Goal: Find specific page/section: Locate a particular part of the current website

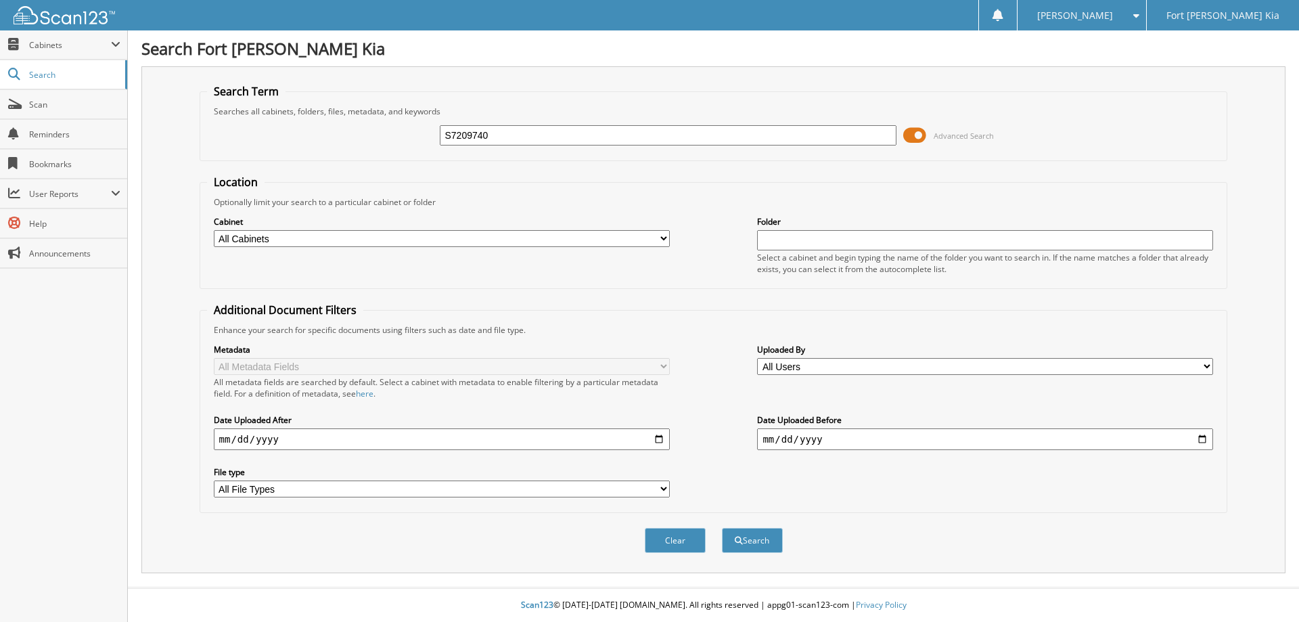
type input "S7209740"
click at [722, 528] on button "Search" at bounding box center [752, 540] width 61 height 25
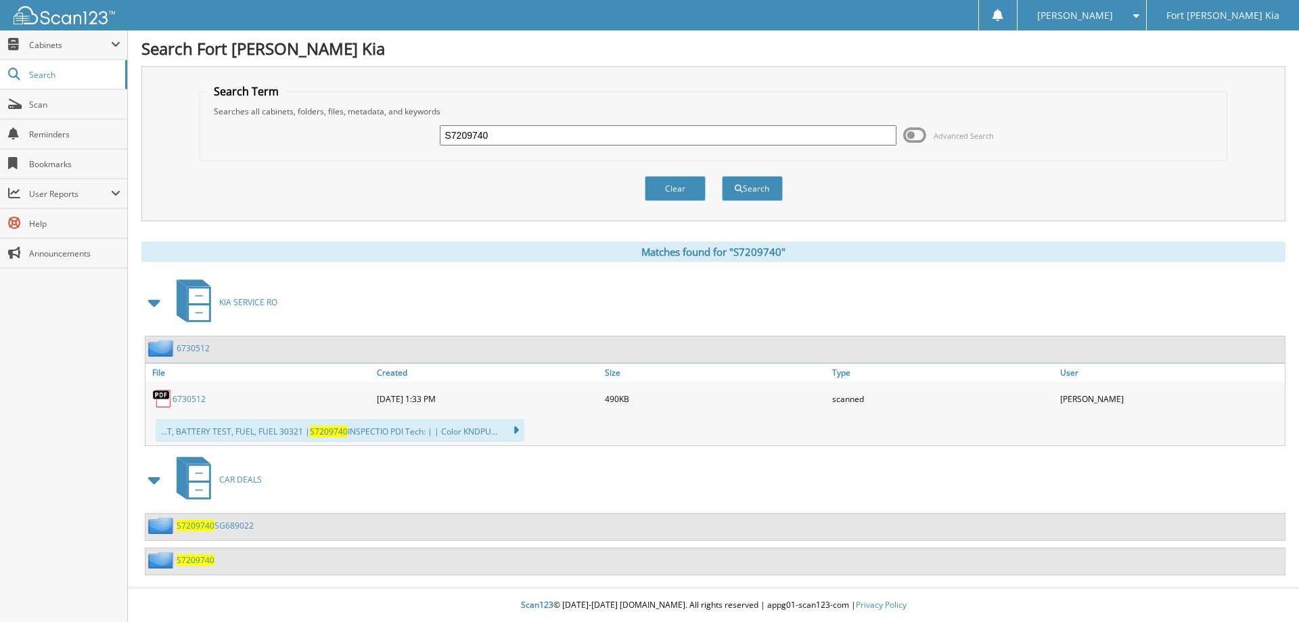
click at [234, 528] on link "S7209740 SG689022" at bounding box center [215, 526] width 77 height 12
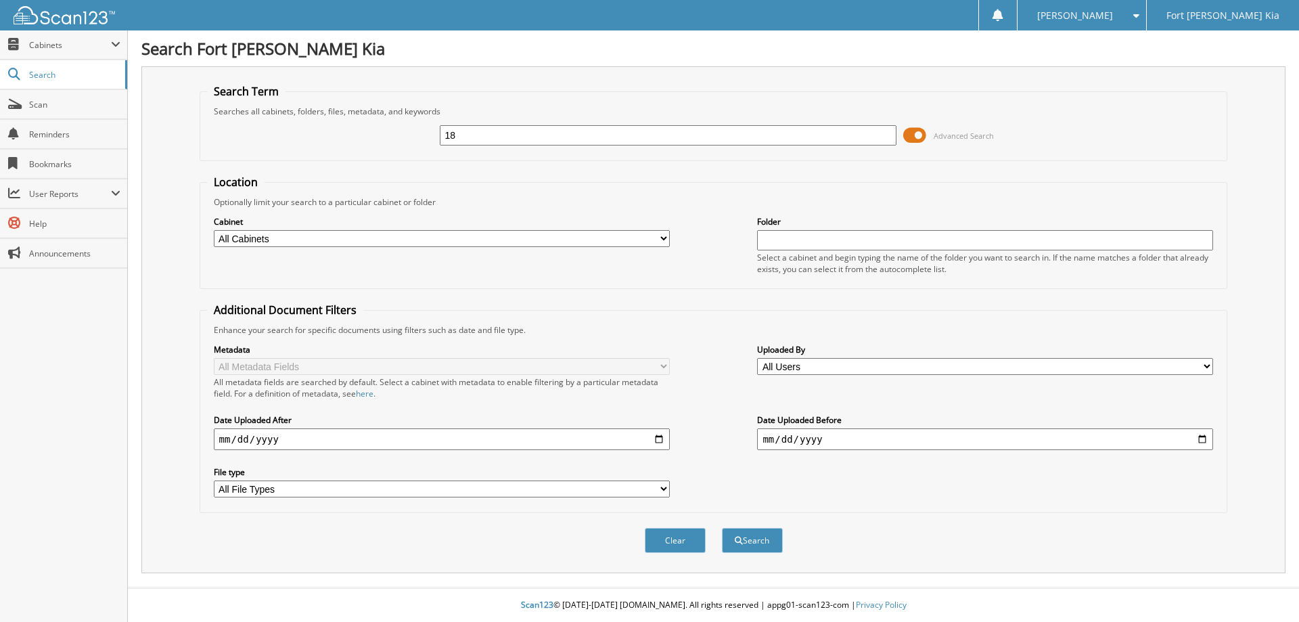
type input "1"
type input "S7209740"
click at [722, 528] on button "Search" at bounding box center [752, 540] width 61 height 25
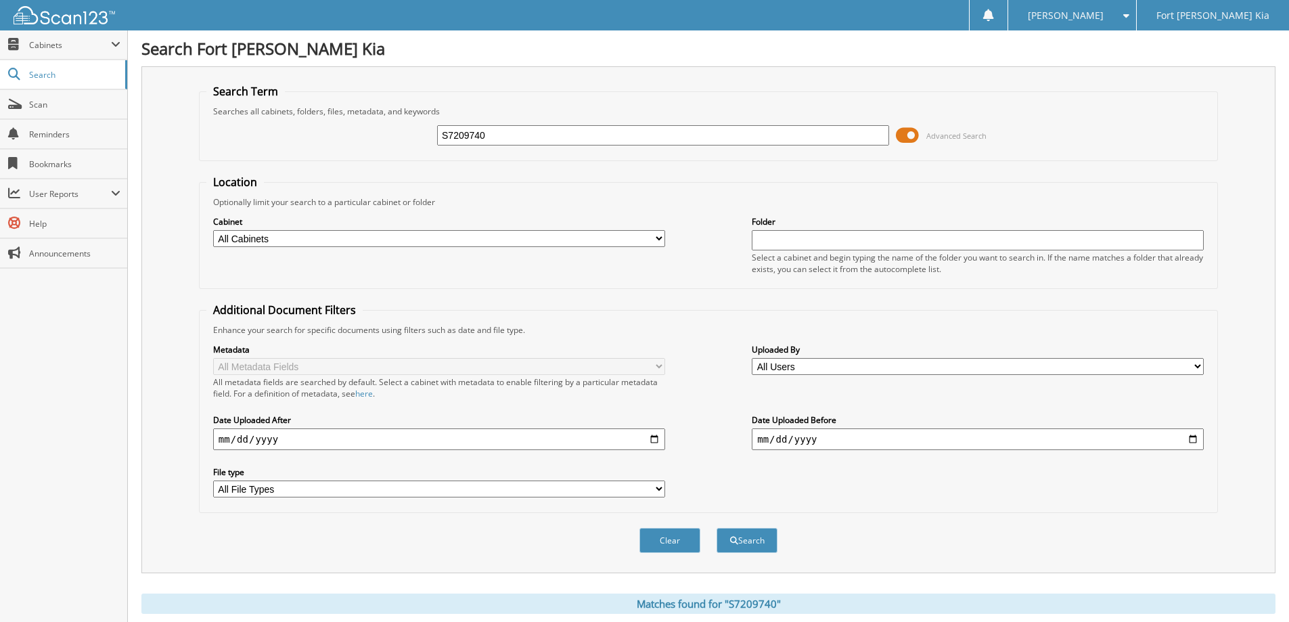
click at [914, 137] on span at bounding box center [907, 135] width 23 height 20
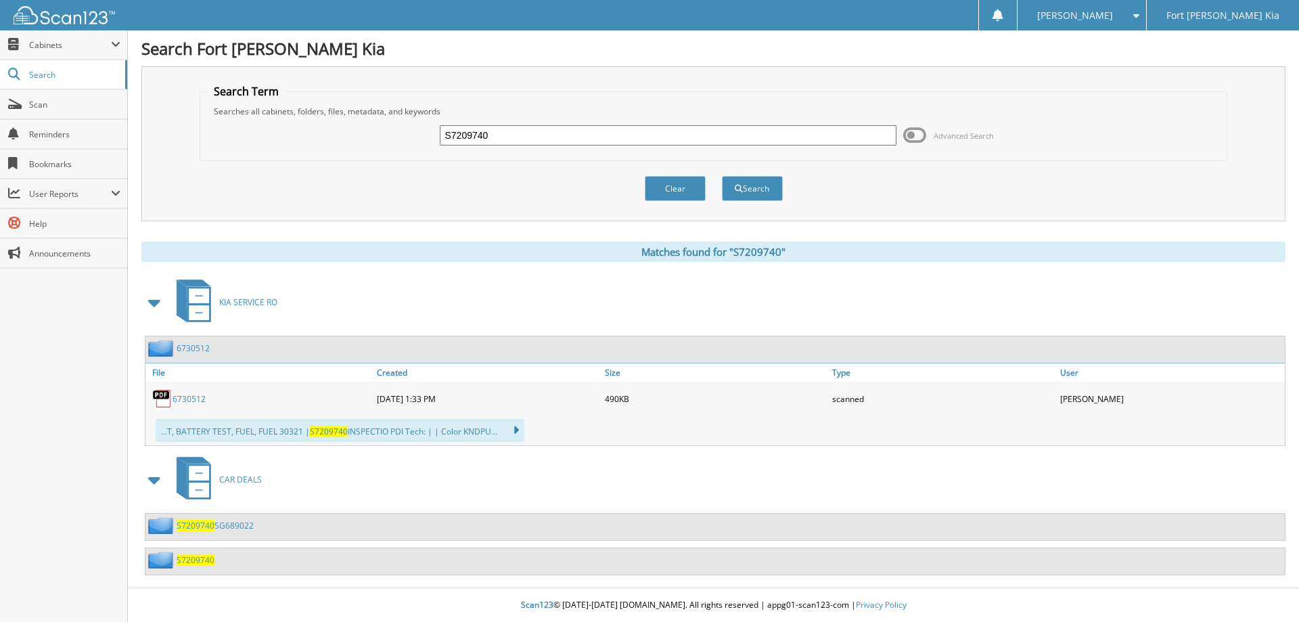
click at [234, 526] on link "S7209740 SG689022" at bounding box center [215, 526] width 77 height 12
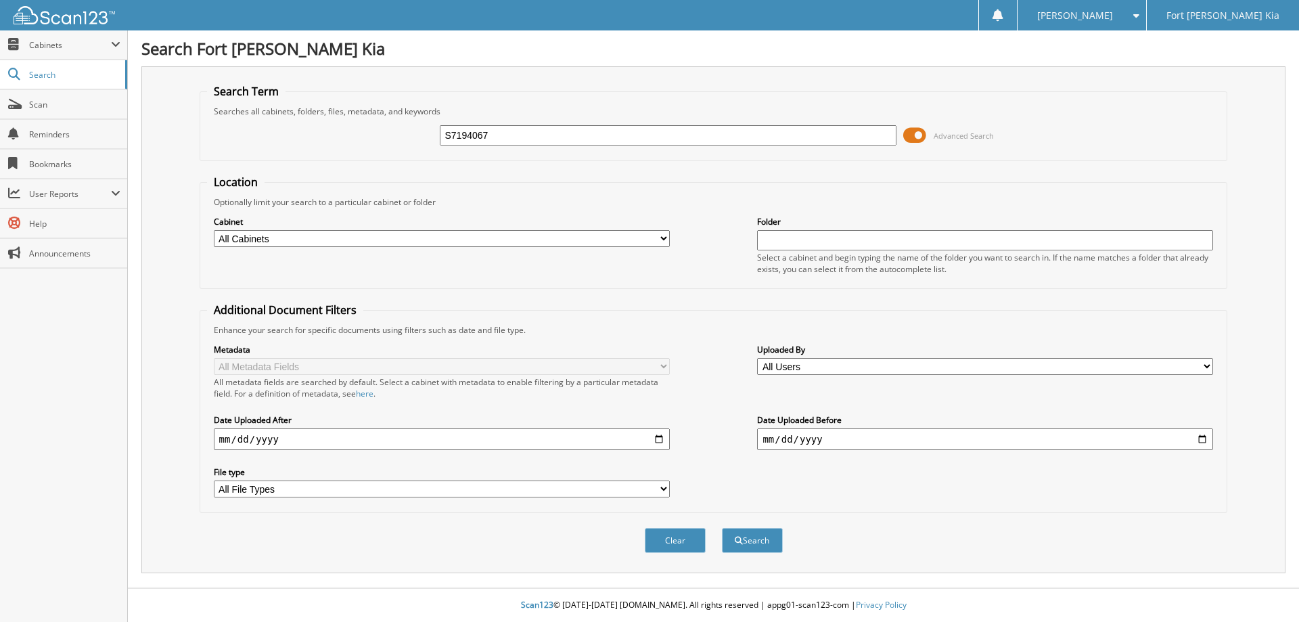
type input "S7194067"
click at [722, 528] on button "Search" at bounding box center [752, 540] width 61 height 25
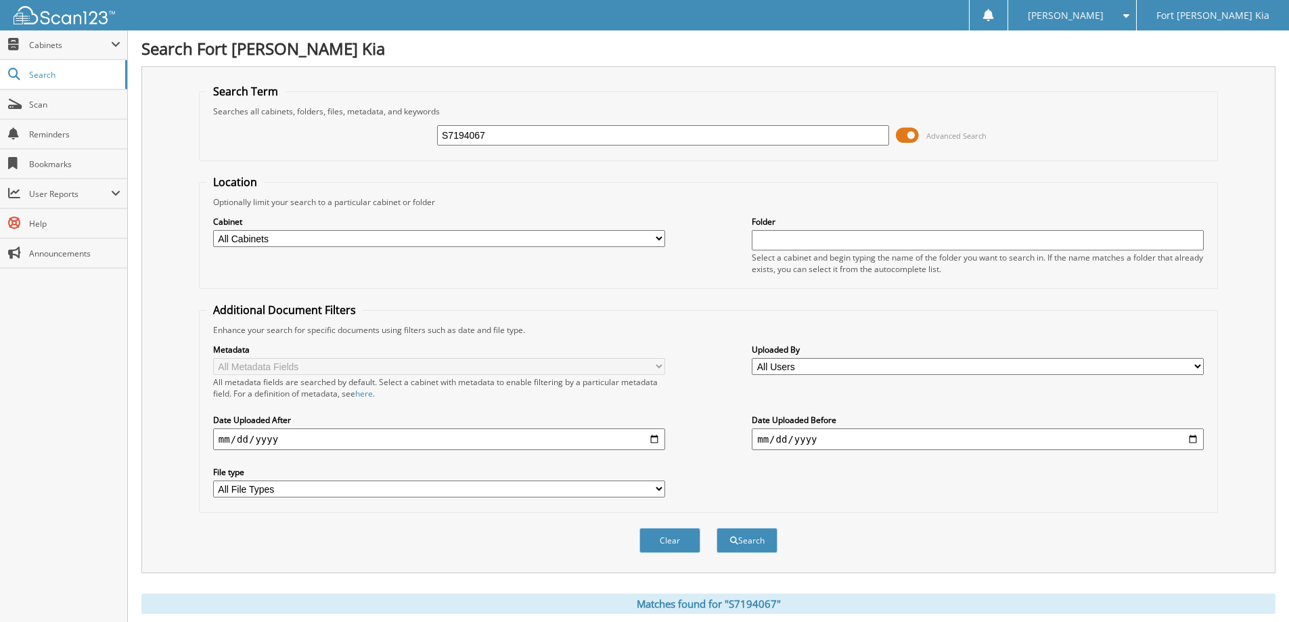
click at [911, 140] on span at bounding box center [907, 135] width 23 height 20
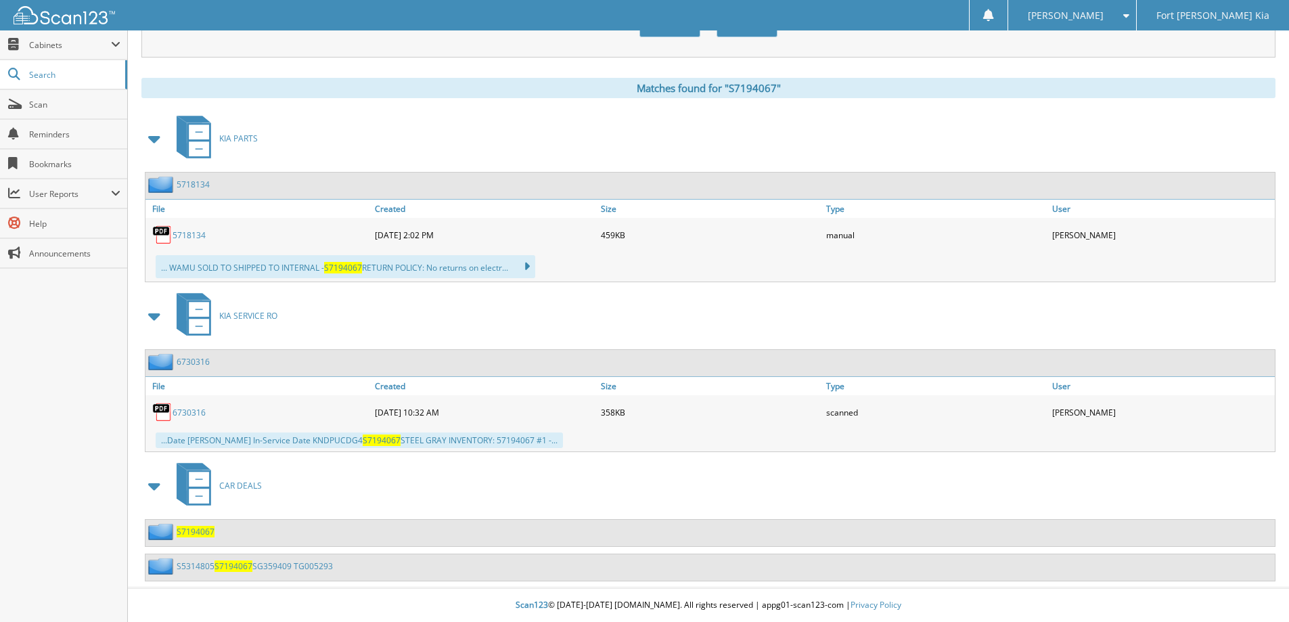
click at [150, 139] on span at bounding box center [155, 139] width 19 height 24
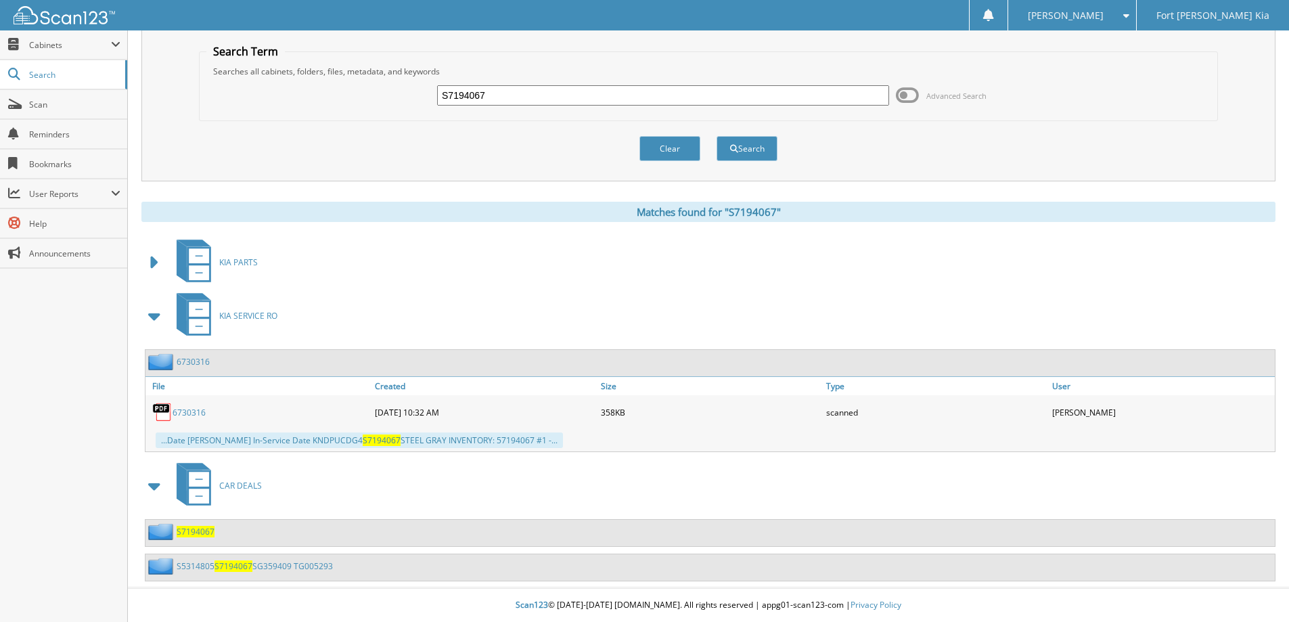
click at [236, 562] on span "S7194067" at bounding box center [234, 566] width 38 height 12
